Goal: Task Accomplishment & Management: Manage account settings

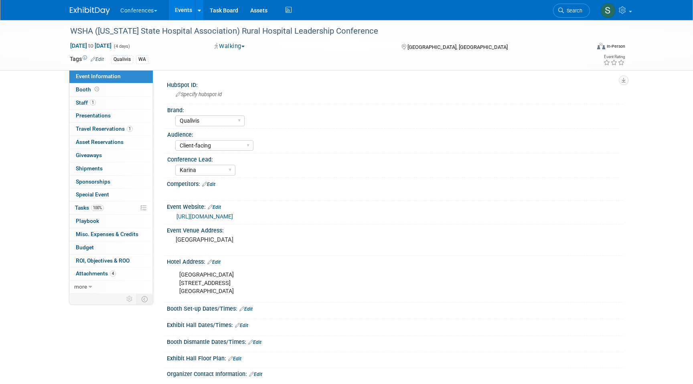
select select "Qualivis"
select select "Client-facing"
select select "Karina"
click at [287, 13] on icon at bounding box center [289, 10] width 10 height 12
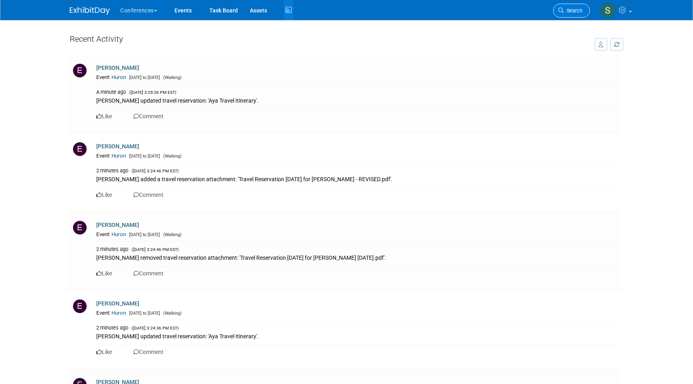
click at [566, 14] on link "Search" at bounding box center [571, 11] width 37 height 14
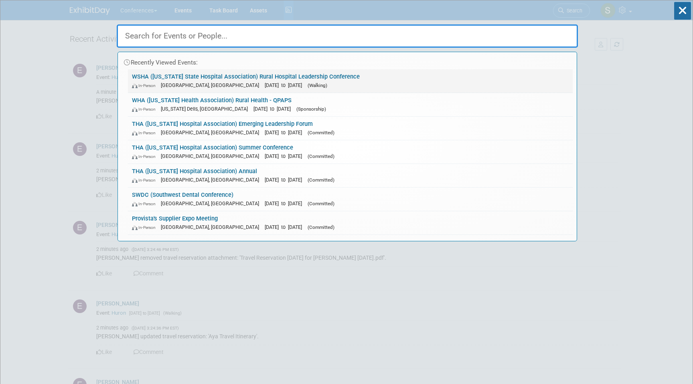
click at [229, 79] on link "WSHA (Washington State Hospital Association) Rural Hospital Leadership Conferen…" at bounding box center [350, 80] width 445 height 23
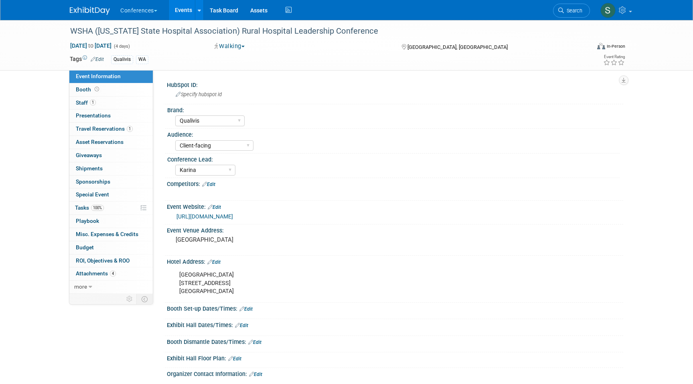
select select "Qualivis"
select select "Client-facing"
select select "Karina"
click at [561, 10] on icon at bounding box center [562, 11] width 6 height 6
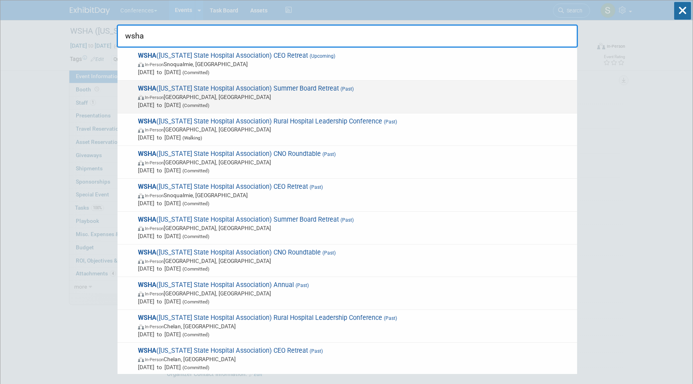
type input "wsha"
click at [468, 90] on span "WSHA (Washington State Hospital Association) Summer Board Retreat (Past) In-Per…" at bounding box center [355, 97] width 438 height 24
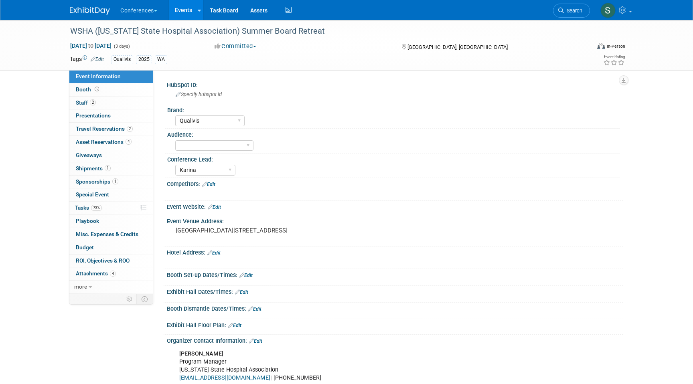
select select "Qualivis"
select select "Karina"
click at [138, 130] on link "2 Travel Reservations 2" at bounding box center [110, 129] width 83 height 13
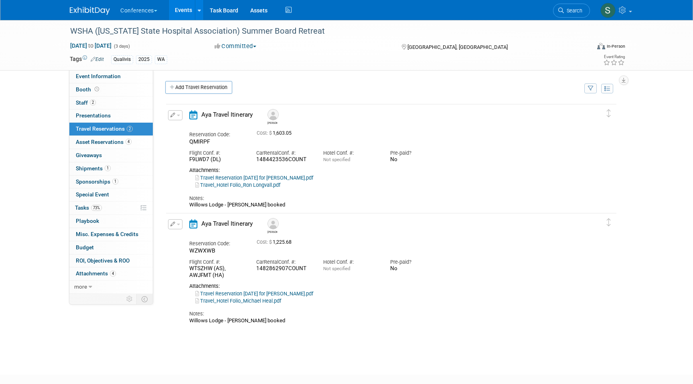
click at [171, 226] on icon "button" at bounding box center [173, 224] width 5 height 5
click at [183, 239] on button "Edit Reservation" at bounding box center [203, 239] width 68 height 12
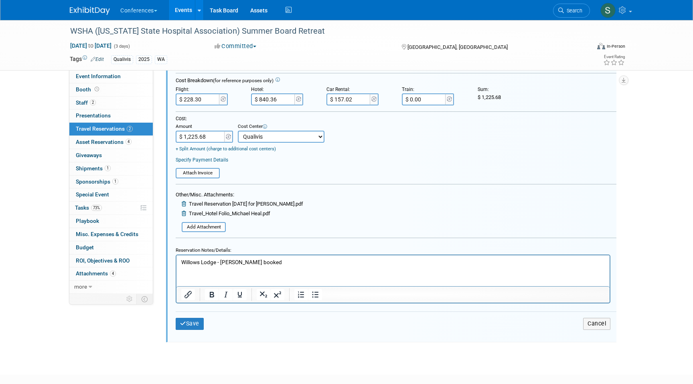
scroll to position [303, 0]
click at [267, 263] on p "Willows Lodge - Karina booked" at bounding box center [393, 262] width 424 height 8
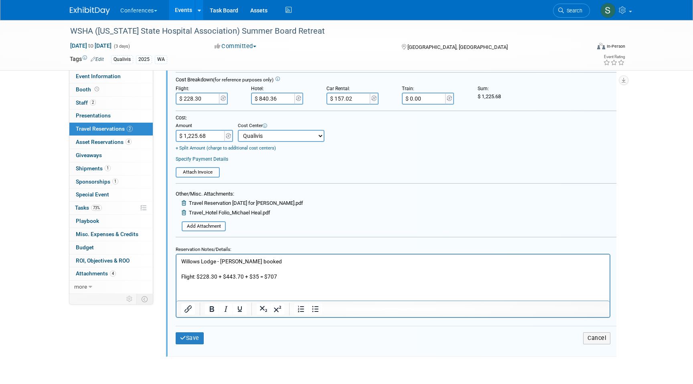
click at [205, 97] on input "$ 228.30" at bounding box center [198, 99] width 45 height 12
type input "$ 707.00"
click at [207, 139] on input "$ 1,225.68" at bounding box center [201, 136] width 50 height 12
type input "$ 1,704.38"
click at [193, 339] on button "Save" at bounding box center [190, 339] width 28 height 12
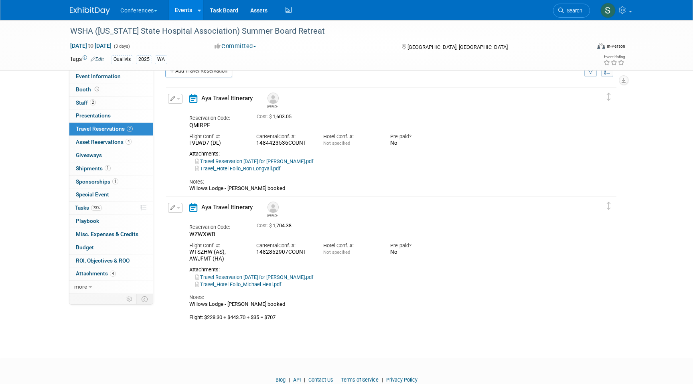
scroll to position [4, 0]
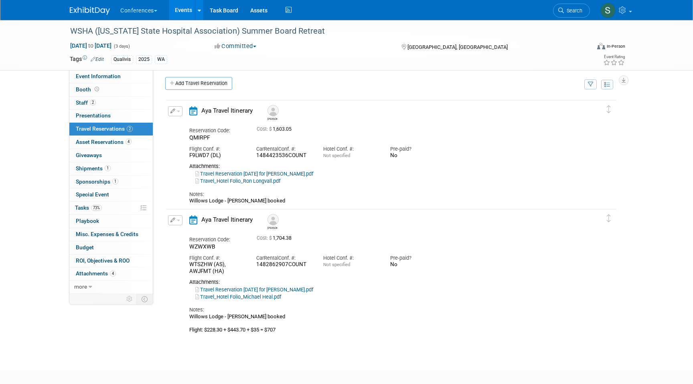
click at [187, 111] on div "Aya Travel Itinerary" at bounding box center [223, 113] width 80 height 14
click at [176, 111] on button "button" at bounding box center [175, 111] width 14 height 10
click at [179, 126] on icon "button" at bounding box center [177, 125] width 6 height 6
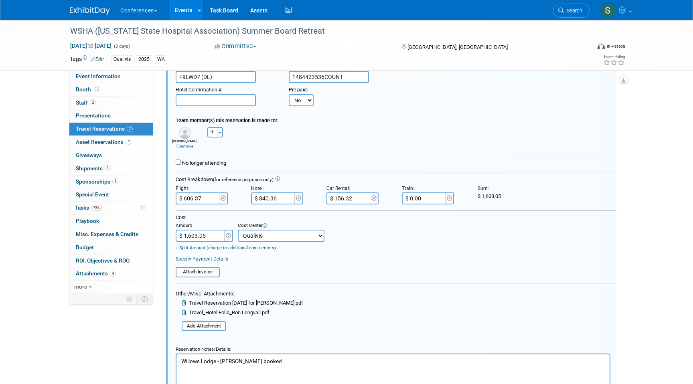
scroll to position [250, 0]
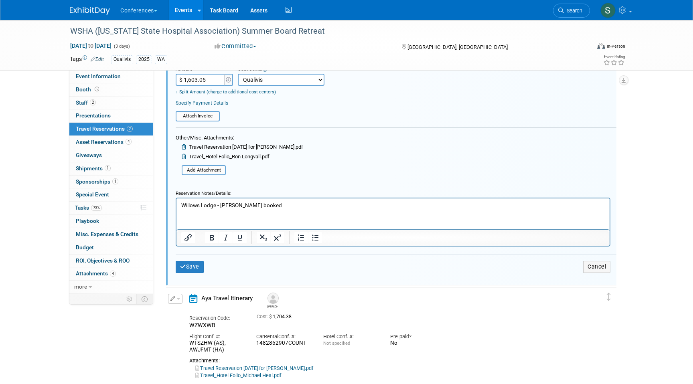
click at [269, 209] on html "Willows Lodge - Karina booked" at bounding box center [393, 204] width 433 height 11
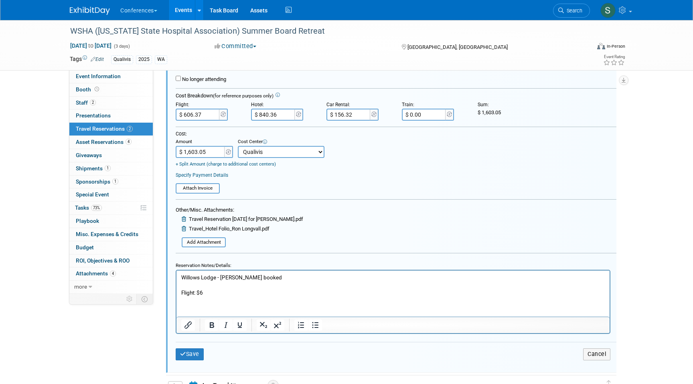
scroll to position [181, 0]
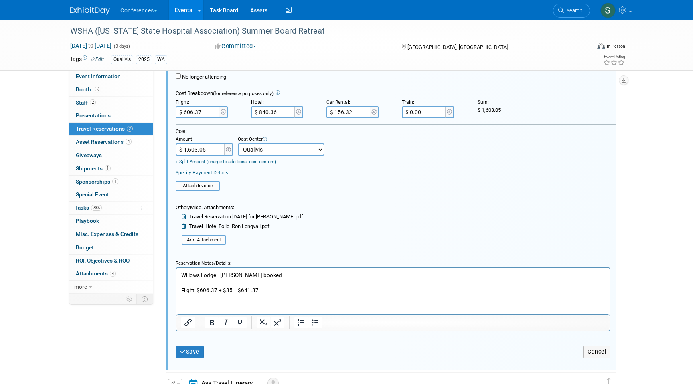
click at [203, 110] on input "$ 606.37" at bounding box center [198, 112] width 45 height 12
type input "$ 641.37"
click at [211, 149] on input "$ 1,603.05" at bounding box center [201, 150] width 50 height 12
type input "$ 1,638.05"
click at [187, 353] on button "Save" at bounding box center [190, 352] width 28 height 12
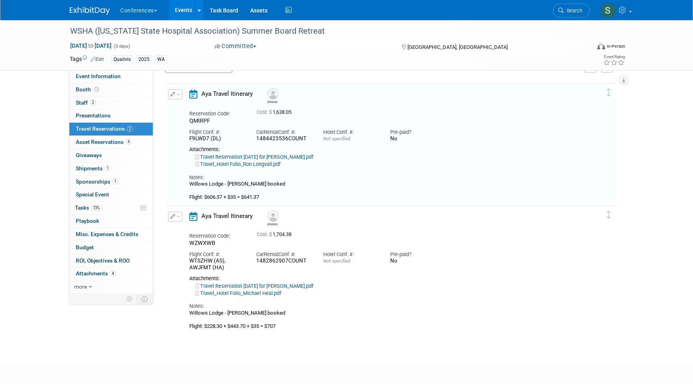
scroll to position [14, 0]
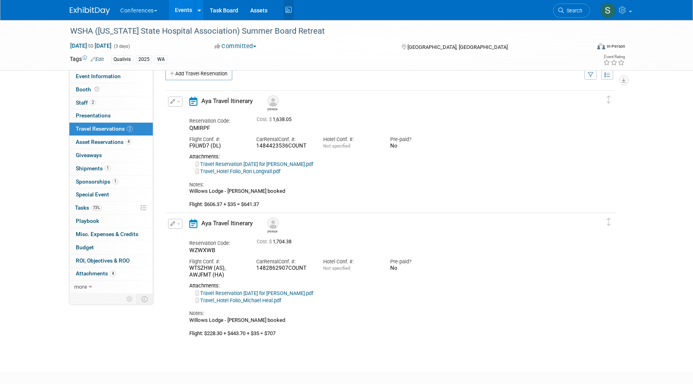
click at [294, 10] on icon at bounding box center [289, 10] width 10 height 12
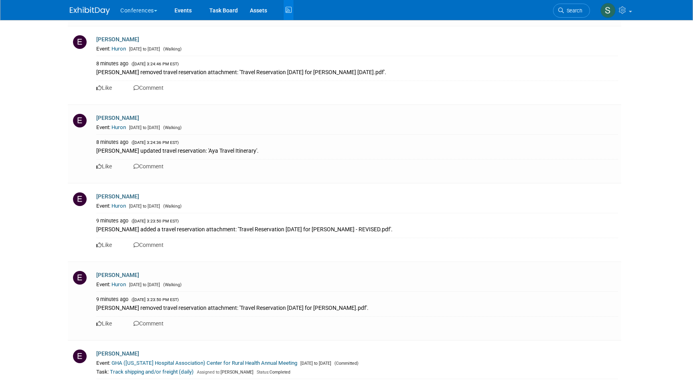
scroll to position [737, 0]
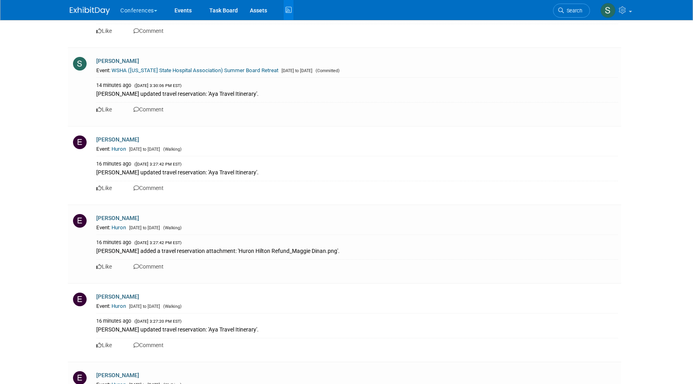
scroll to position [475, 0]
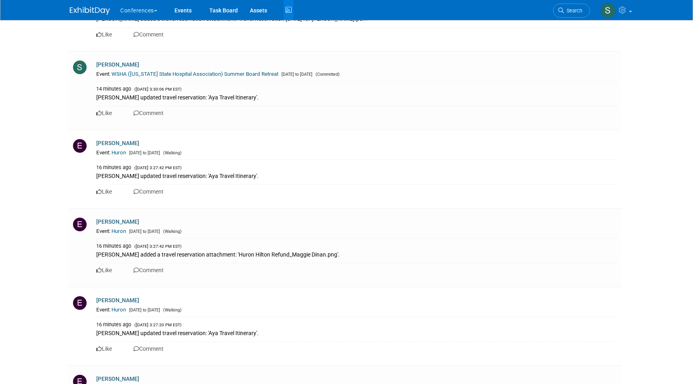
click at [576, 14] on link "Search" at bounding box center [571, 11] width 37 height 14
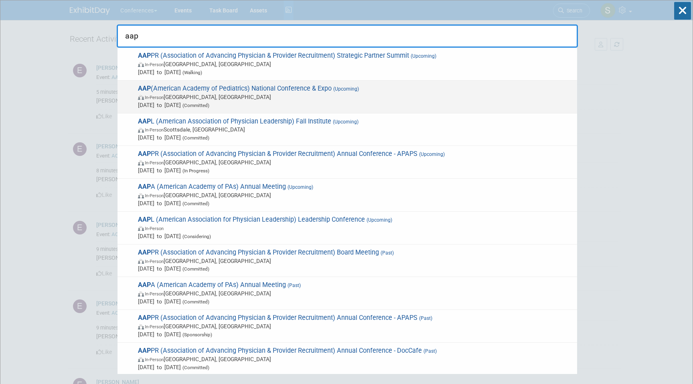
type input "aap"
click at [323, 92] on span "AAP (American Academy of Pediatrics) National Conference & Expo (Upcoming) In-P…" at bounding box center [355, 97] width 438 height 24
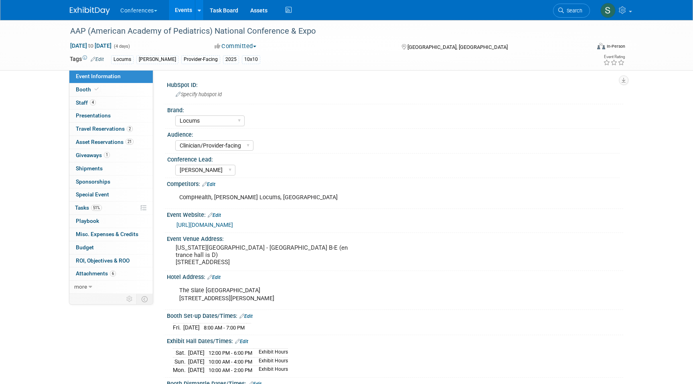
select select "Locums"
select select "Clinician/Provider-facing"
select select "[PERSON_NAME]"
click at [112, 130] on span "Travel Reservations 2" at bounding box center [104, 129] width 57 height 6
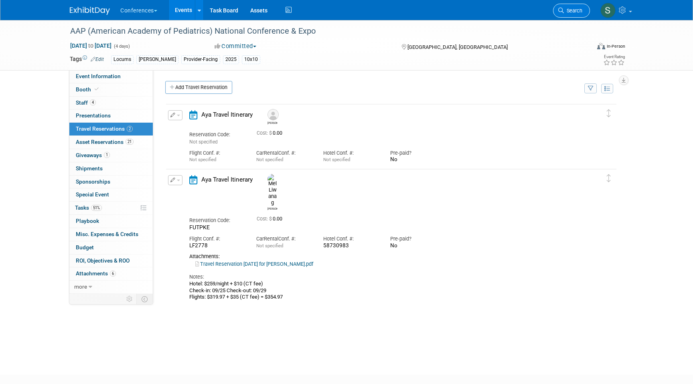
click at [569, 11] on span "Search" at bounding box center [573, 11] width 18 height 6
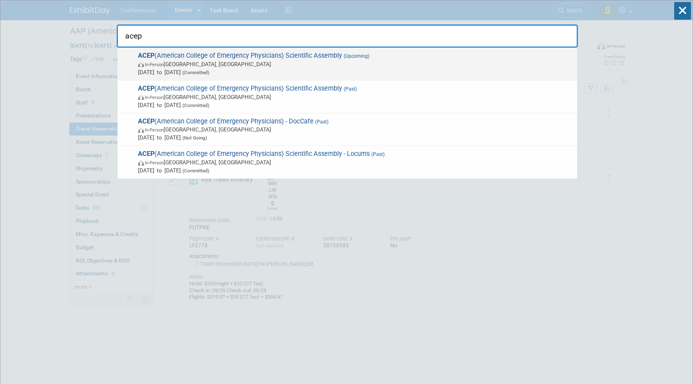
type input "acep"
click at [289, 67] on span "In-Person Salt Lake City, UT" at bounding box center [355, 64] width 435 height 8
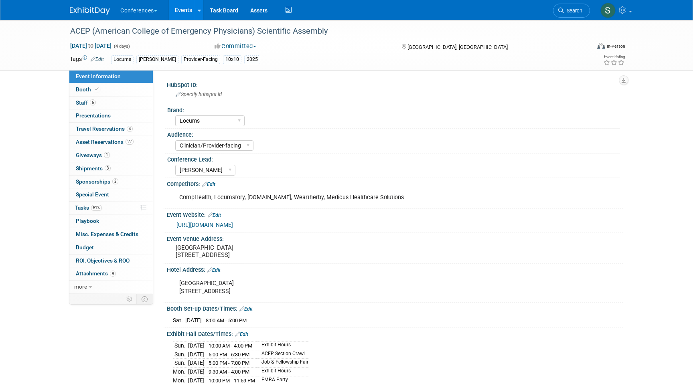
select select "Locums"
select select "Clinician/Provider-facing"
select select "[PERSON_NAME]"
click at [124, 128] on span "Travel Reservations 4" at bounding box center [104, 129] width 57 height 6
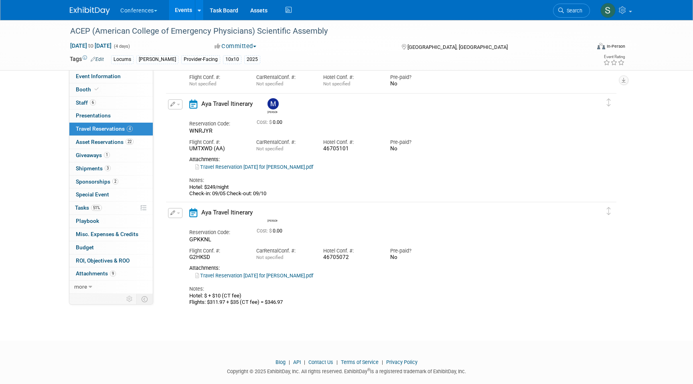
scroll to position [185, 0]
click at [568, 11] on span "Search" at bounding box center [573, 11] width 18 height 6
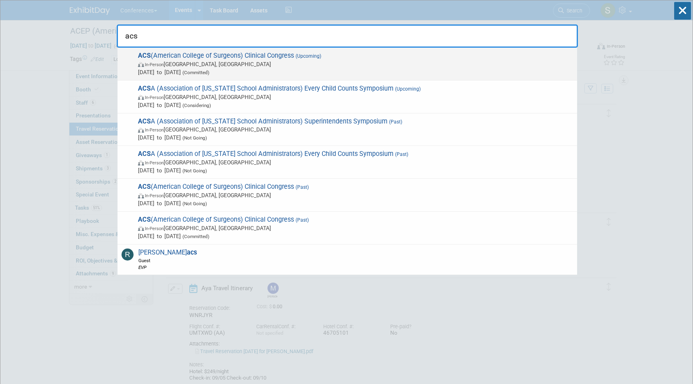
type input "acs"
click at [333, 66] on span "In-Person Chicago, IL" at bounding box center [355, 64] width 435 height 8
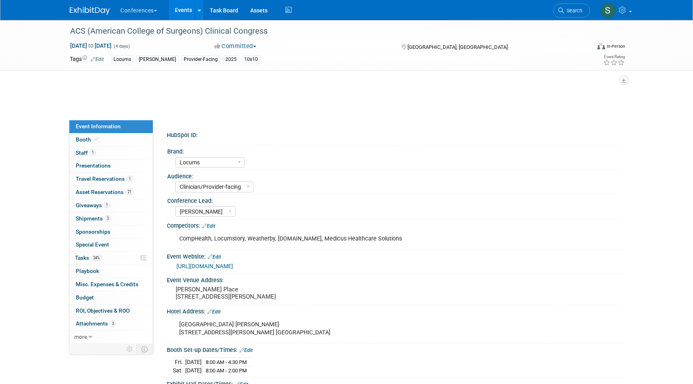
select select "Locums"
select select "Clinician/Provider-facing"
select select "[PERSON_NAME]"
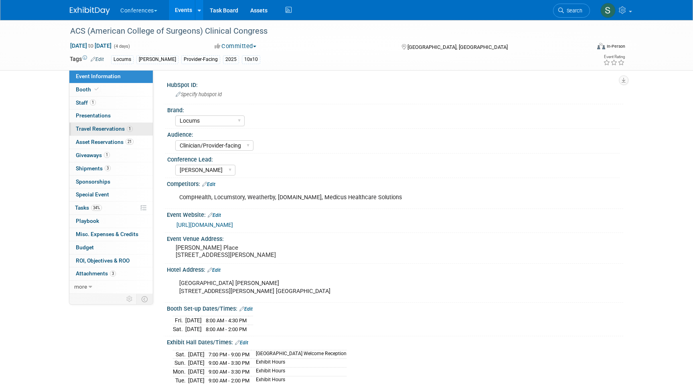
click at [120, 125] on link "1 Travel Reservations 1" at bounding box center [110, 129] width 83 height 13
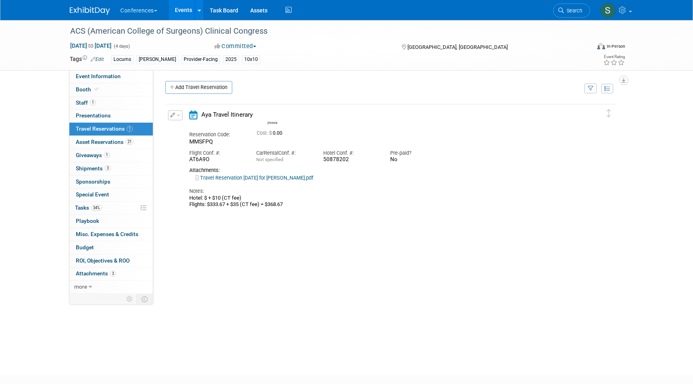
scroll to position [8, 0]
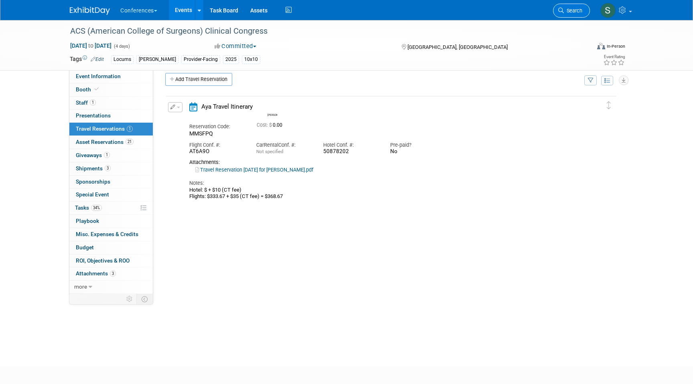
click at [562, 12] on icon at bounding box center [562, 11] width 6 height 6
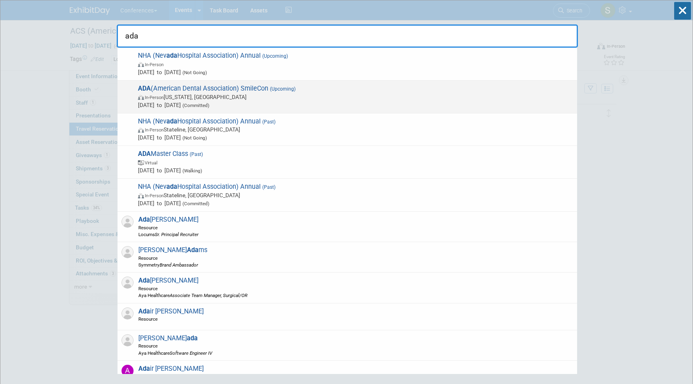
type input "ada"
click at [323, 88] on span "ADA (American Dental Association) SmileCon (Upcoming) In-Person Washington, DC …" at bounding box center [355, 97] width 438 height 24
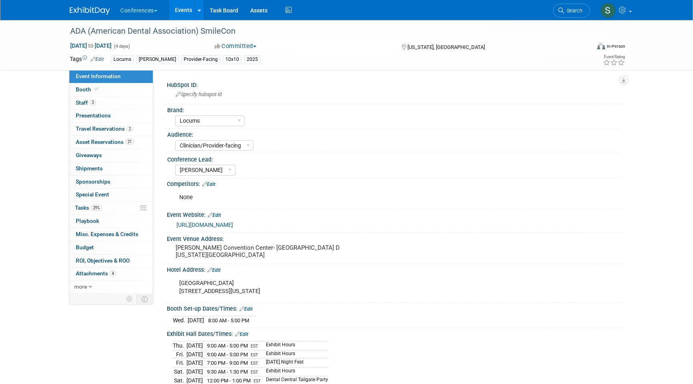
select select "Locums"
select select "Clinician/Provider-facing"
select select "[PERSON_NAME]"
click at [133, 133] on link "2 Travel Reservations 2" at bounding box center [110, 129] width 83 height 13
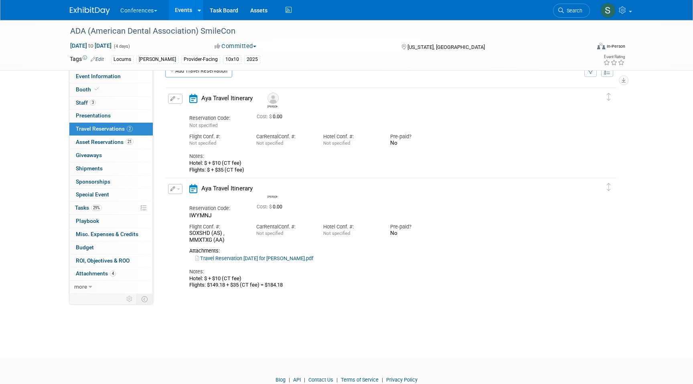
scroll to position [18, 0]
click at [172, 187] on icon "button" at bounding box center [173, 187] width 5 height 5
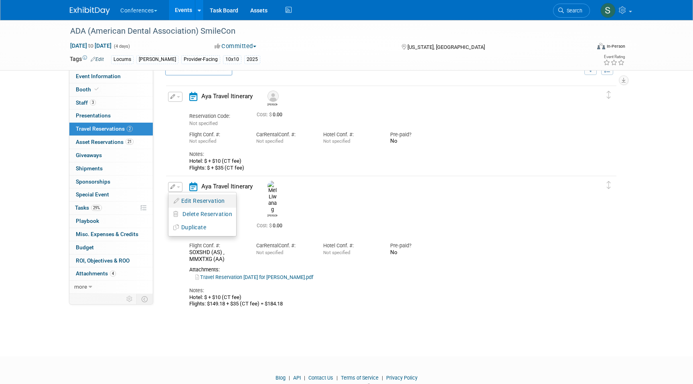
click at [189, 205] on button "Edit Reservation" at bounding box center [203, 201] width 68 height 12
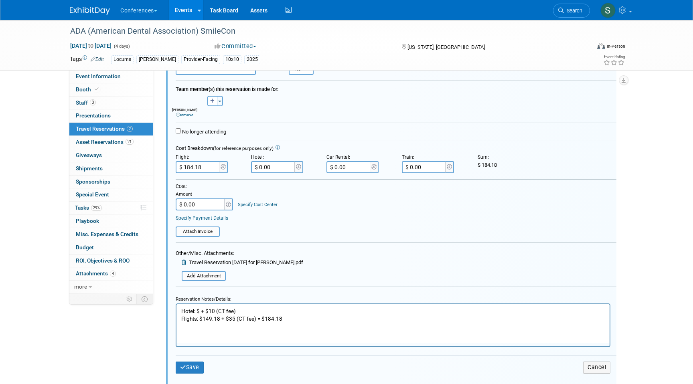
scroll to position [219, 0]
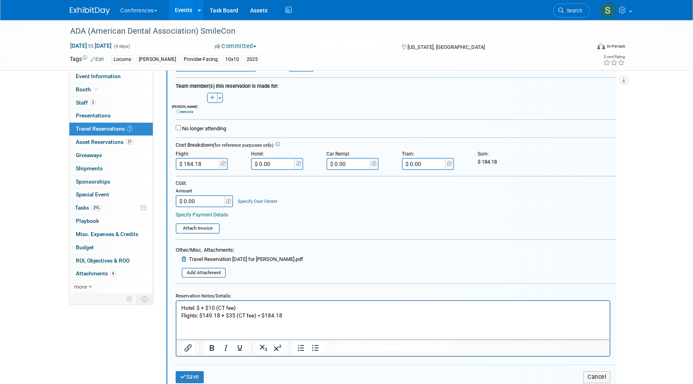
click at [224, 315] on p "Hotel: $ + $10 (CT fee) Flights: $149.18 + $35 (CT fee) = $184.18" at bounding box center [393, 312] width 424 height 15
click at [323, 315] on p "Hotel: $ + $10 (CT fee) Flights: $149.18 + $208.30 + $35 (CT fee) = $184.18" at bounding box center [393, 312] width 424 height 15
click at [208, 165] on input "$ 184.18" at bounding box center [198, 164] width 45 height 12
type input "$ 392.48"
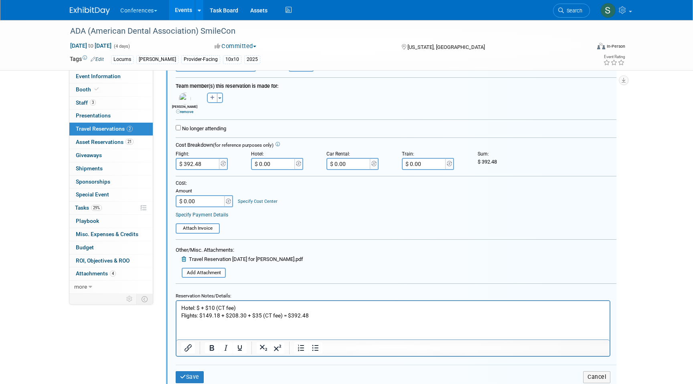
click at [232, 188] on td "Amount $ 0.00" at bounding box center [205, 197] width 58 height 21
click at [195, 377] on button "Save" at bounding box center [190, 378] width 28 height 12
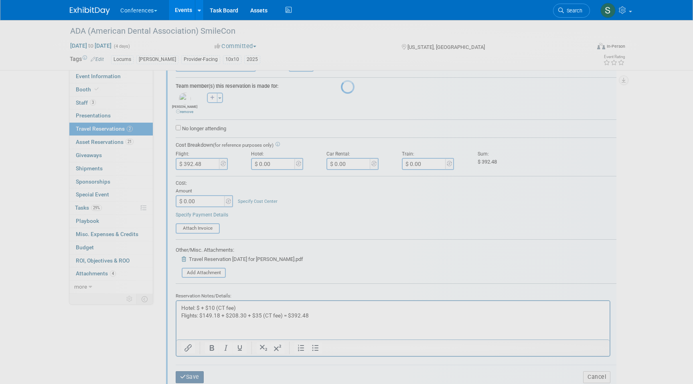
scroll to position [47, 0]
